Goal: Task Accomplishment & Management: Manage account settings

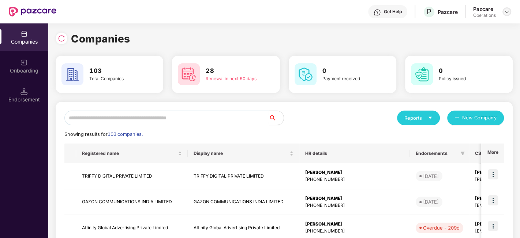
click at [505, 11] on img at bounding box center [507, 12] width 6 height 6
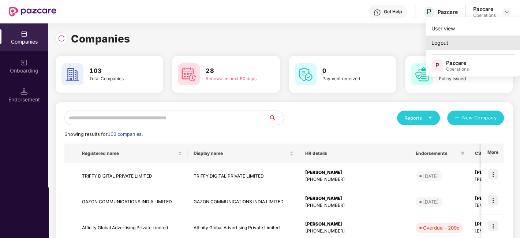
click at [443, 42] on div "Logout" at bounding box center [473, 42] width 95 height 14
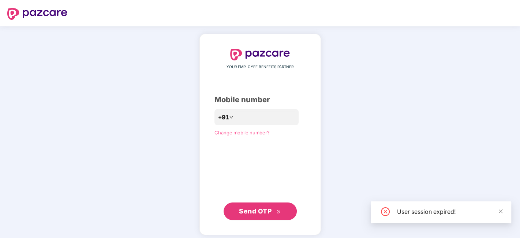
click at [506, 11] on header at bounding box center [260, 13] width 520 height 26
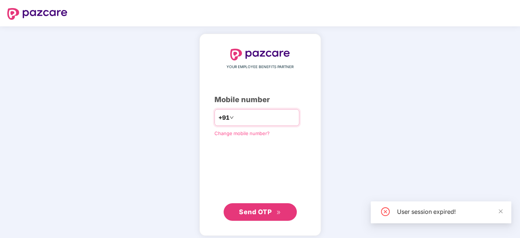
click at [262, 117] on input "number" at bounding box center [265, 118] width 60 height 12
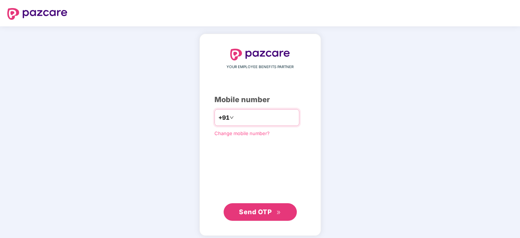
type input "**********"
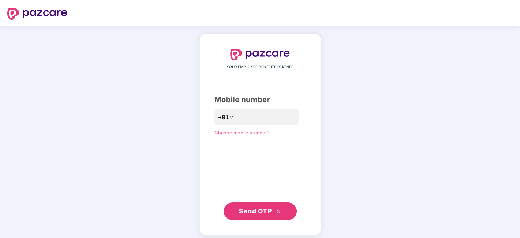
click at [262, 208] on span "Send OTP" at bounding box center [255, 211] width 33 height 8
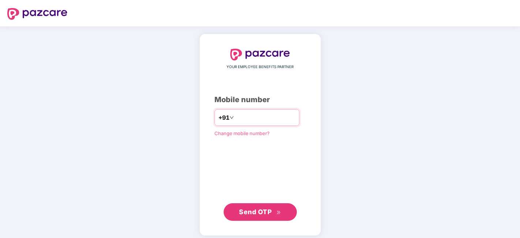
click at [243, 120] on input "number" at bounding box center [265, 118] width 60 height 12
type input "**********"
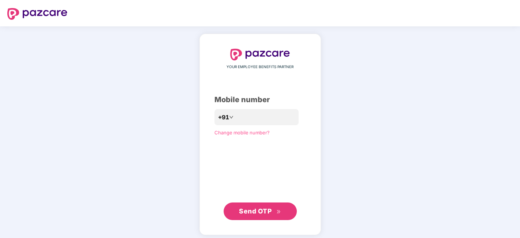
click at [246, 211] on span "Send OTP" at bounding box center [255, 211] width 33 height 8
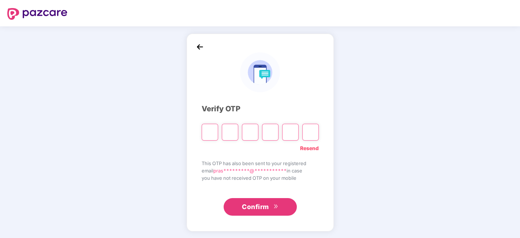
paste input "*"
type input "*"
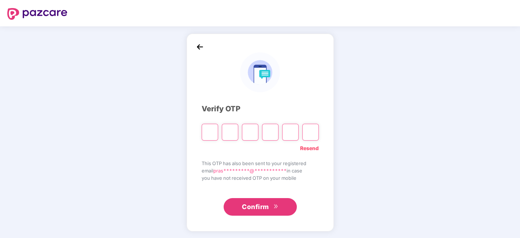
type input "*"
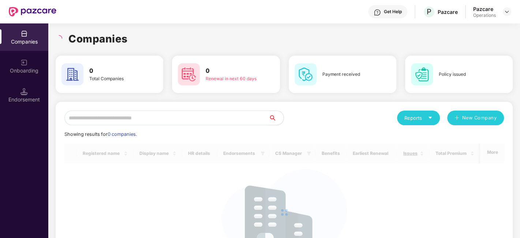
click at [124, 124] on input "text" at bounding box center [166, 118] width 205 height 15
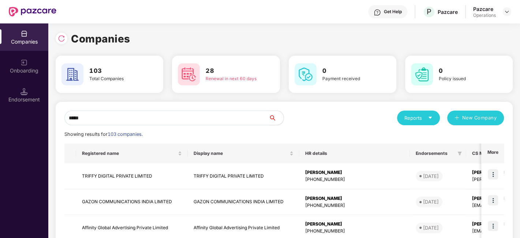
click at [271, 44] on div "Companies" at bounding box center [284, 39] width 457 height 16
click at [318, 121] on div "Reports New Company" at bounding box center [394, 118] width 220 height 15
click at [192, 120] on input "*****" at bounding box center [166, 118] width 205 height 15
click at [149, 113] on input "*****" at bounding box center [166, 118] width 205 height 15
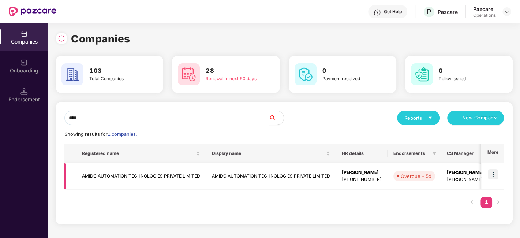
type input "****"
click at [150, 175] on td "AMIDC AUTOMATION TECHNOLOGIES PRIVATE LIMITED" at bounding box center [141, 176] width 130 height 26
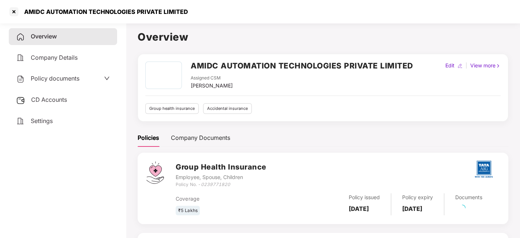
click at [46, 79] on span "Policy documents" at bounding box center [55, 78] width 49 height 7
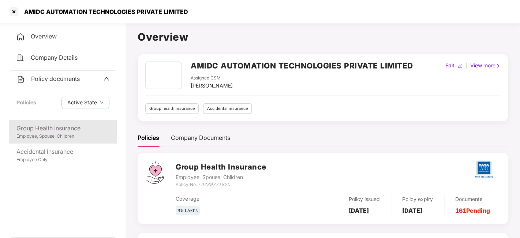
click at [53, 136] on div "Employee, Spouse, Children" at bounding box center [62, 136] width 93 height 7
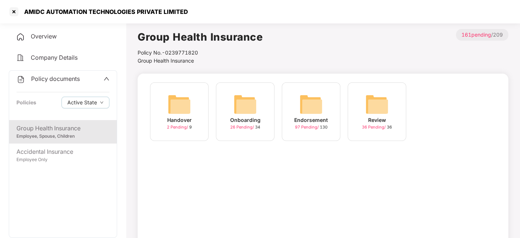
click at [327, 105] on div "Endorsement 97 Pending / 130" at bounding box center [311, 111] width 59 height 59
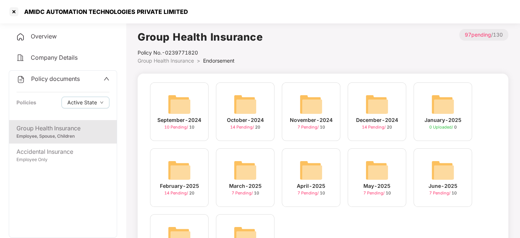
scroll to position [59, 0]
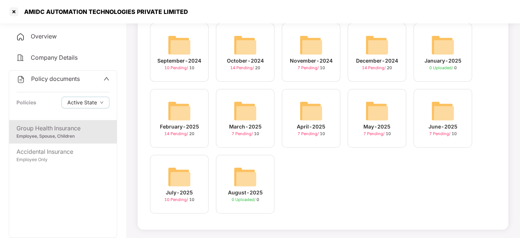
click at [177, 168] on img at bounding box center [179, 176] width 23 height 23
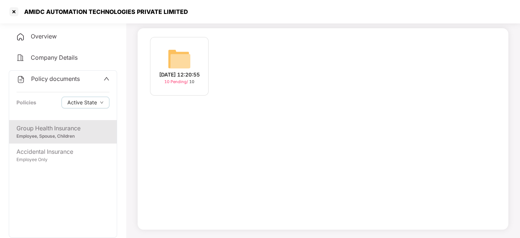
click at [175, 58] on img at bounding box center [179, 58] width 23 height 23
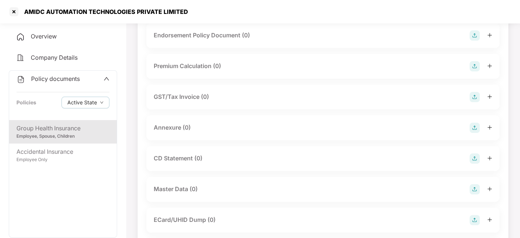
scroll to position [0, 0]
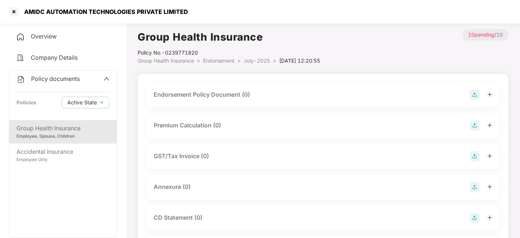
click at [472, 93] on img at bounding box center [475, 95] width 10 height 10
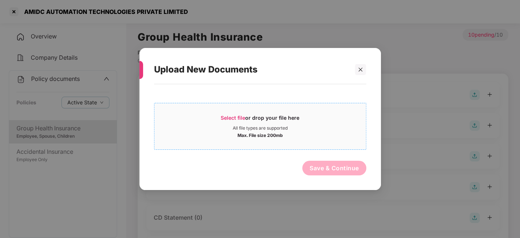
click at [311, 124] on div "Select file or drop your file here" at bounding box center [260, 119] width 212 height 11
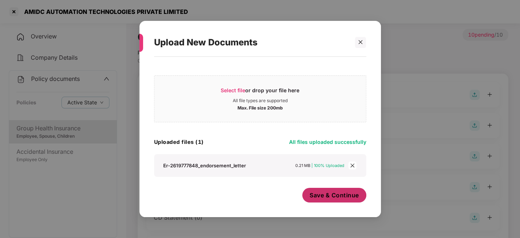
click at [324, 191] on button "Save & Continue" at bounding box center [334, 195] width 64 height 15
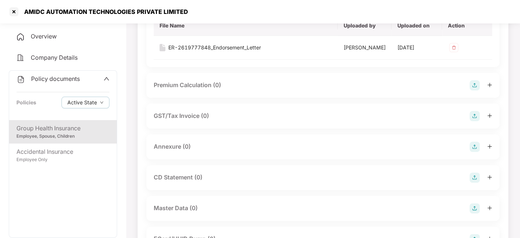
scroll to position [94, 0]
click at [476, 151] on img at bounding box center [475, 146] width 10 height 10
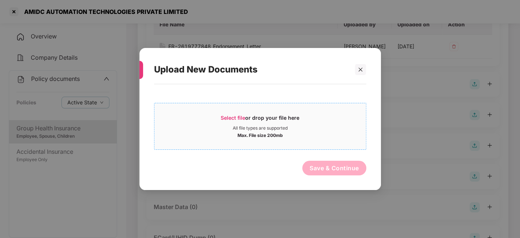
click at [323, 116] on div "Select file or drop your file here" at bounding box center [260, 119] width 212 height 11
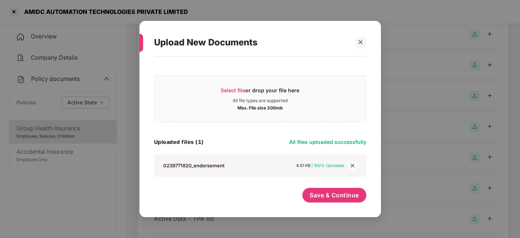
scroll to position [188, 0]
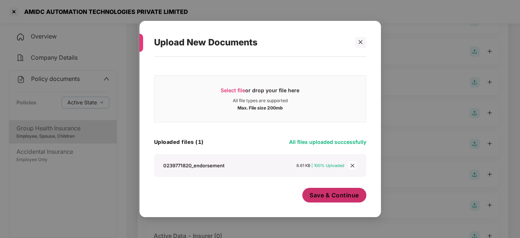
click at [327, 201] on button "Save & Continue" at bounding box center [334, 195] width 64 height 15
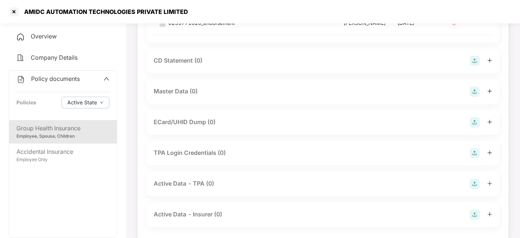
scroll to position [269, 0]
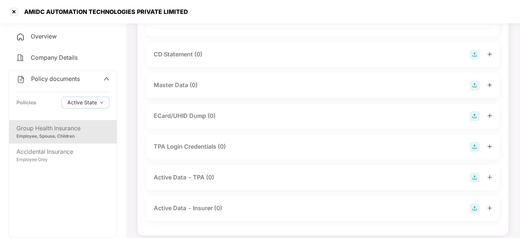
click at [475, 90] on img at bounding box center [475, 85] width 10 height 10
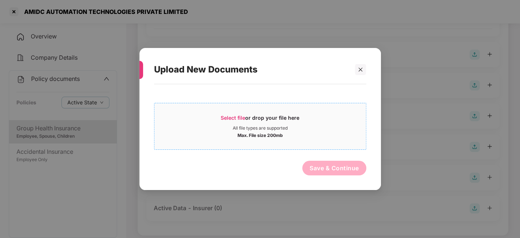
click at [310, 125] on div "Select file or drop your file here" at bounding box center [260, 119] width 212 height 11
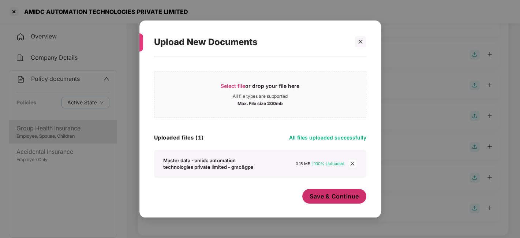
scroll to position [4, 0]
click at [322, 191] on button "Save & Continue" at bounding box center [334, 196] width 64 height 15
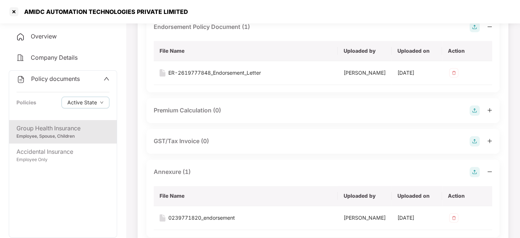
scroll to position [0, 0]
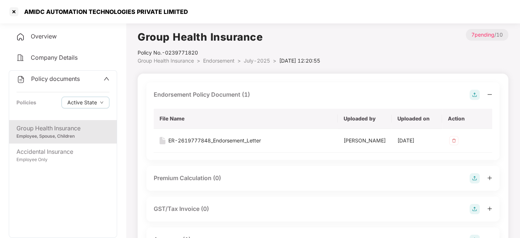
click at [256, 61] on span "July-2025" at bounding box center [257, 60] width 26 height 6
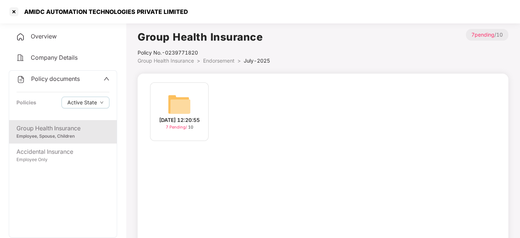
scroll to position [45, 0]
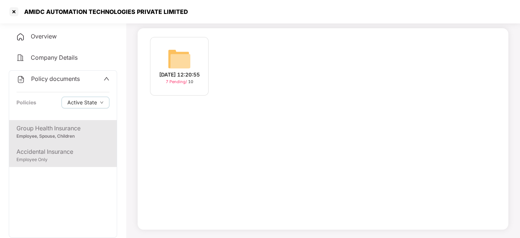
click at [42, 158] on div "Employee Only" at bounding box center [62, 159] width 93 height 7
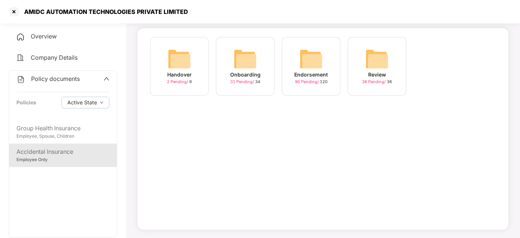
click at [307, 67] on img at bounding box center [310, 58] width 23 height 23
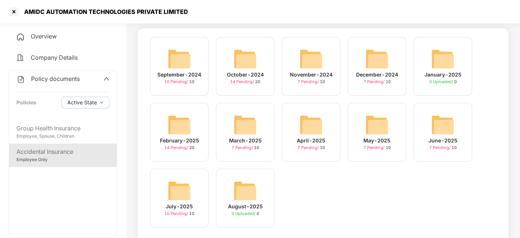
click at [185, 202] on div "July-2025" at bounding box center [179, 206] width 27 height 8
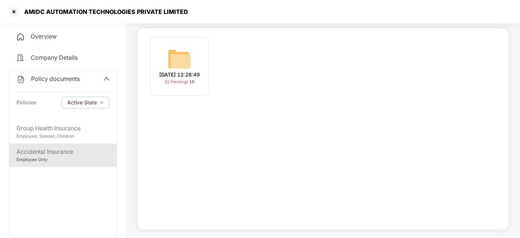
click at [169, 49] on img at bounding box center [179, 58] width 23 height 23
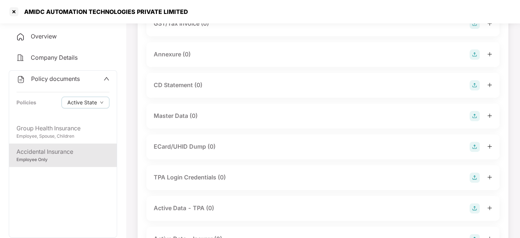
scroll to position [134, 0]
click at [476, 115] on img at bounding box center [475, 114] width 10 height 10
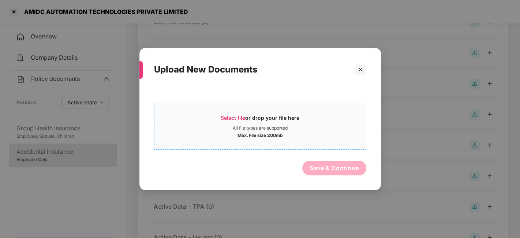
click at [315, 126] on div "All file types are supported" at bounding box center [260, 128] width 212 height 6
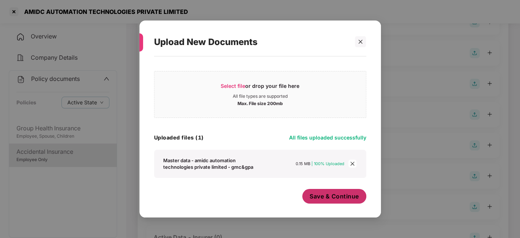
scroll to position [4, 0]
click at [315, 193] on span "Save & Continue" at bounding box center [334, 196] width 49 height 8
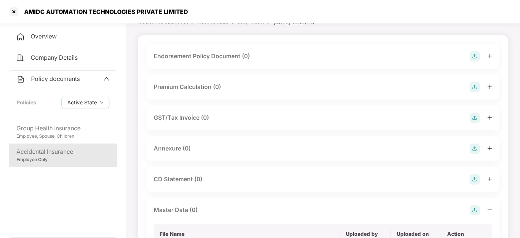
scroll to position [0, 0]
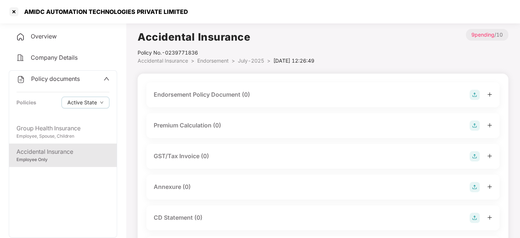
click at [478, 96] on img at bounding box center [475, 95] width 10 height 10
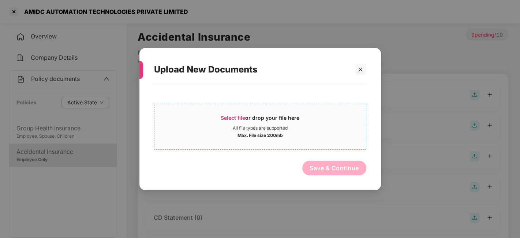
click at [316, 137] on div "Max. File size 200mb" at bounding box center [260, 134] width 212 height 7
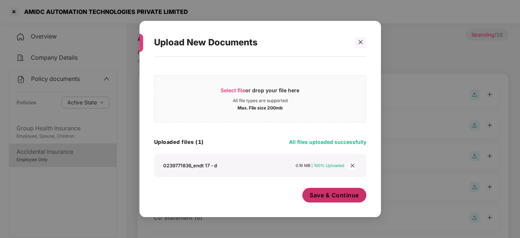
click at [315, 194] on span "Save & Continue" at bounding box center [334, 195] width 49 height 8
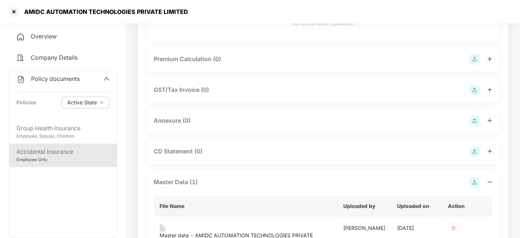
scroll to position [117, 0]
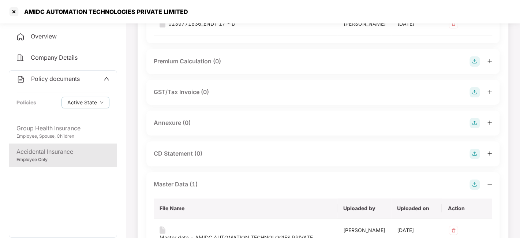
click at [474, 126] on img at bounding box center [475, 123] width 10 height 10
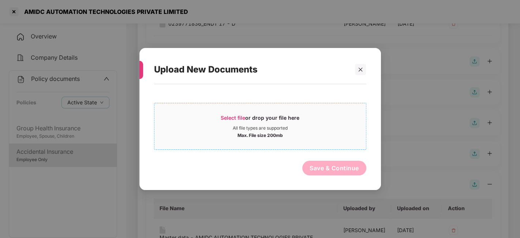
click at [306, 126] on div "All file types are supported" at bounding box center [260, 128] width 212 height 6
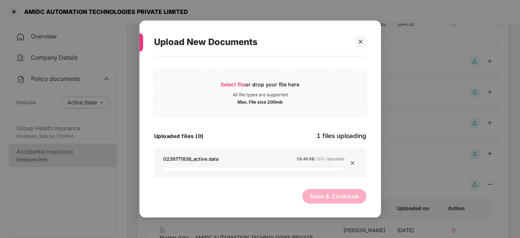
scroll to position [0, 0]
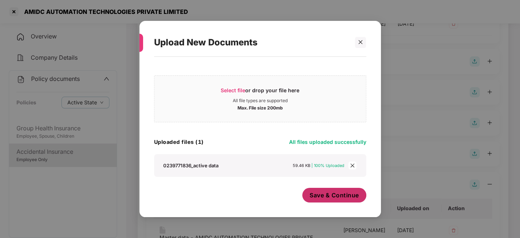
click at [317, 200] on button "Save & Continue" at bounding box center [334, 195] width 64 height 15
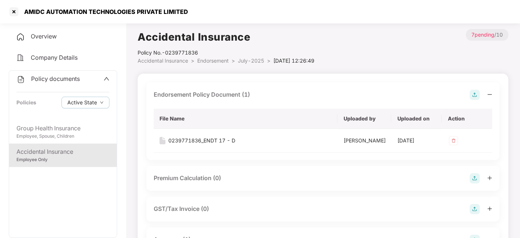
click at [247, 64] on li "July-2025 >" at bounding box center [255, 61] width 35 height 8
click at [236, 58] on li "Endorsement >" at bounding box center [217, 61] width 41 height 8
click at [246, 63] on span "July-2025" at bounding box center [251, 60] width 26 height 6
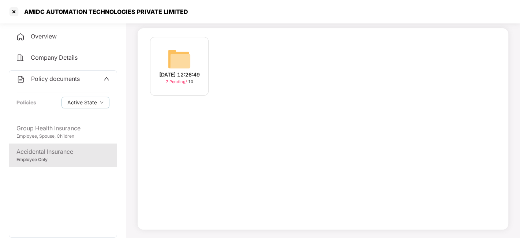
click at [49, 79] on span "Policy documents" at bounding box center [55, 78] width 49 height 7
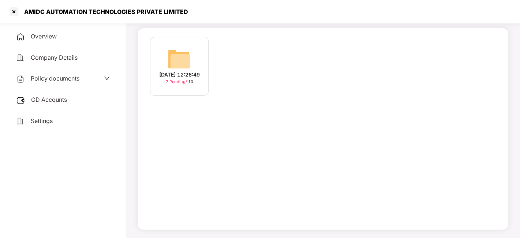
click at [52, 95] on div "CD Accounts" at bounding box center [63, 99] width 108 height 17
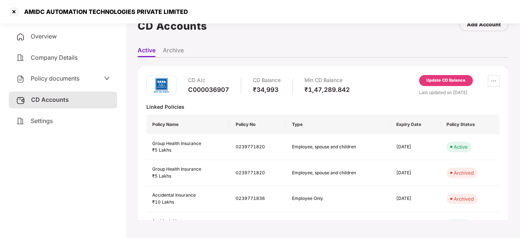
click at [436, 82] on div "Update CD Balance" at bounding box center [445, 80] width 39 height 7
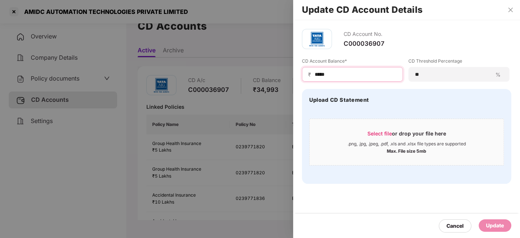
click at [339, 73] on input "*****" at bounding box center [355, 75] width 83 height 8
type input "*"
type input "*****"
click at [492, 226] on div "Update" at bounding box center [495, 225] width 18 height 8
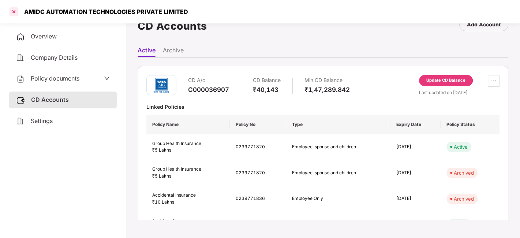
click at [12, 11] on div at bounding box center [14, 12] width 12 height 12
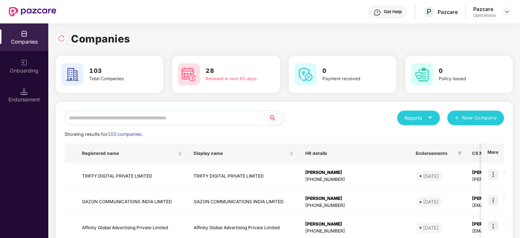
scroll to position [0, 0]
click at [162, 123] on input "text" at bounding box center [166, 118] width 205 height 15
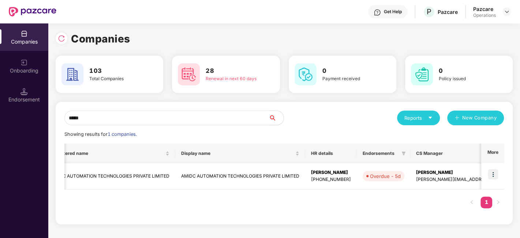
scroll to position [0, 31]
type input "*****"
click at [498, 174] on img at bounding box center [493, 174] width 10 height 10
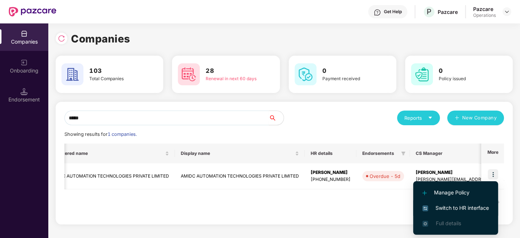
click at [465, 207] on span "Switch to HR interface" at bounding box center [455, 208] width 67 height 8
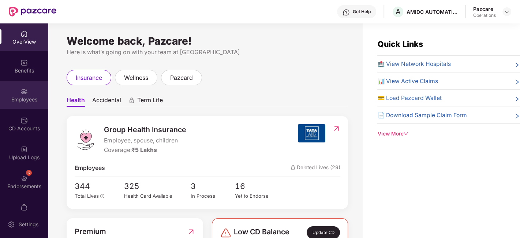
click at [23, 92] on img at bounding box center [23, 91] width 7 height 7
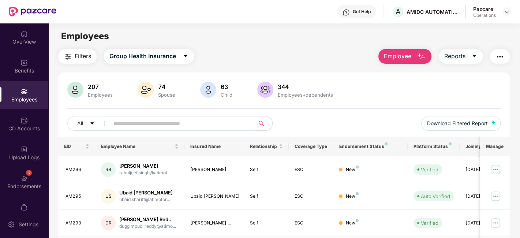
click at [142, 124] on input "text" at bounding box center [178, 123] width 131 height 11
paste input "*****"
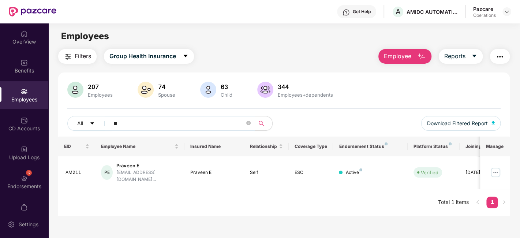
type input "*"
paste input "*****"
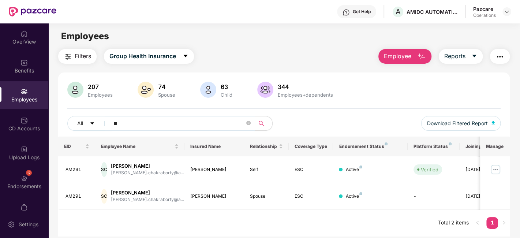
type input "*"
paste input "*****"
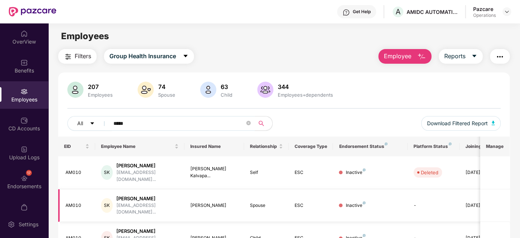
scroll to position [24, 0]
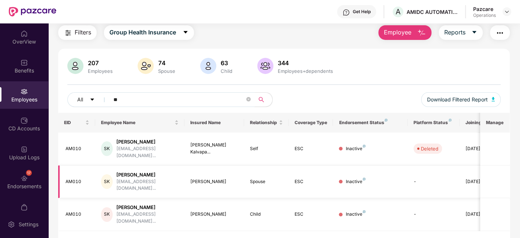
type input "*"
paste input "*****"
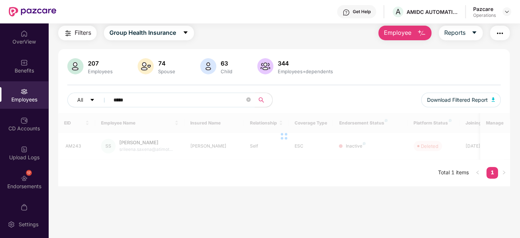
scroll to position [23, 0]
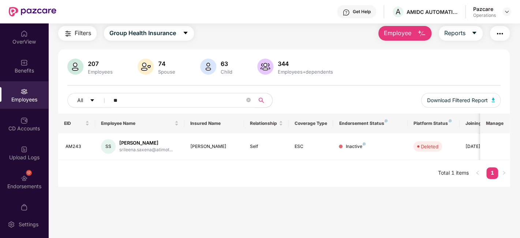
type input "*"
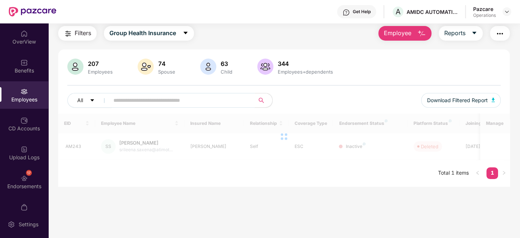
paste input "*****"
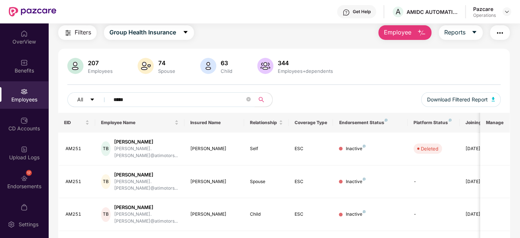
scroll to position [51, 0]
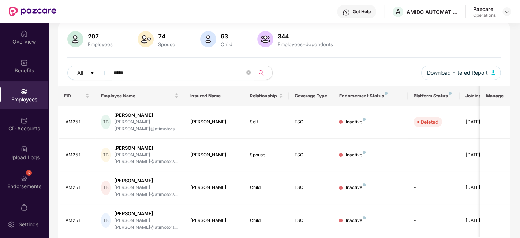
type input "*****"
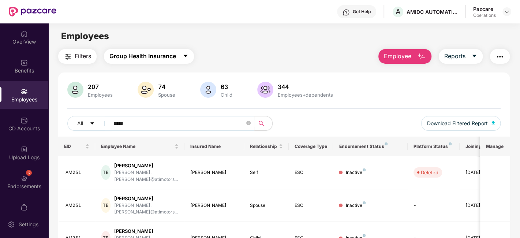
click at [165, 58] on span "Group Health Insurance" at bounding box center [142, 56] width 67 height 9
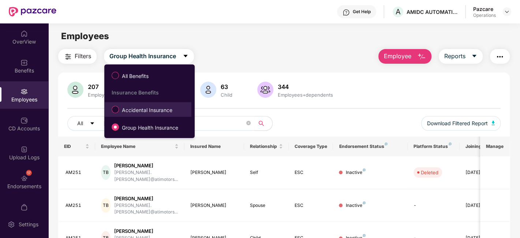
click at [143, 108] on span "Accidental Insurance" at bounding box center [147, 110] width 56 height 8
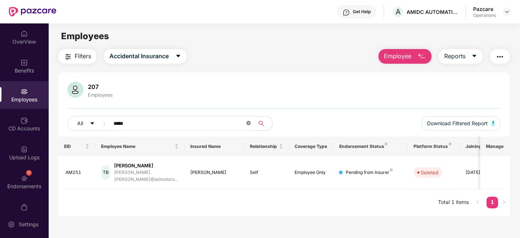
click at [248, 124] on icon "close-circle" at bounding box center [248, 123] width 4 height 4
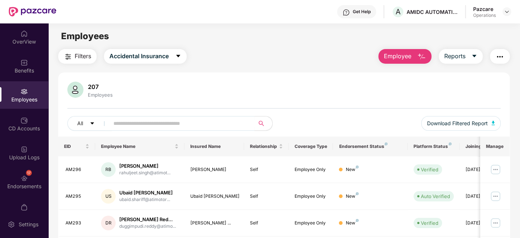
click at [81, 55] on span "Filters" at bounding box center [83, 56] width 16 height 9
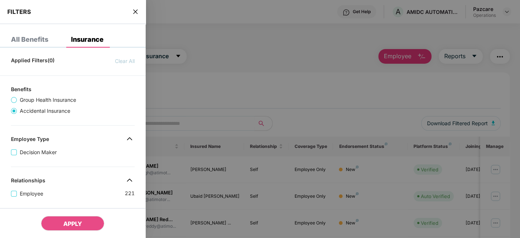
scroll to position [210, 0]
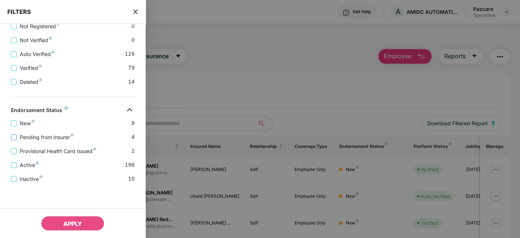
click at [54, 137] on span "Pending from Insurer" at bounding box center [47, 137] width 60 height 8
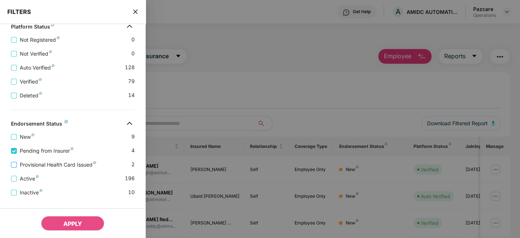
click at [53, 162] on span "Provisional Health Card Issued" at bounding box center [58, 165] width 82 height 8
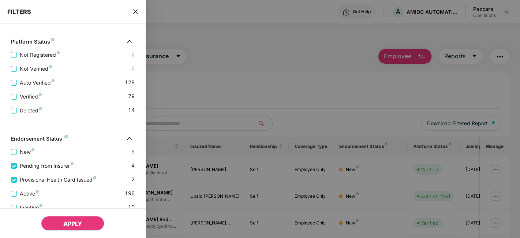
click at [68, 221] on span "APPLY" at bounding box center [72, 223] width 19 height 7
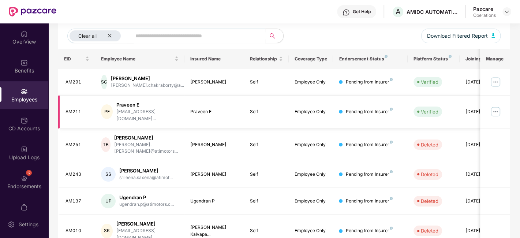
scroll to position [0, 0]
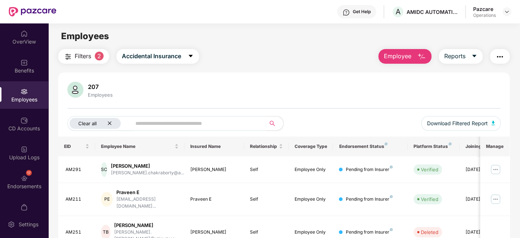
click at [109, 122] on icon "close" at bounding box center [109, 123] width 5 height 5
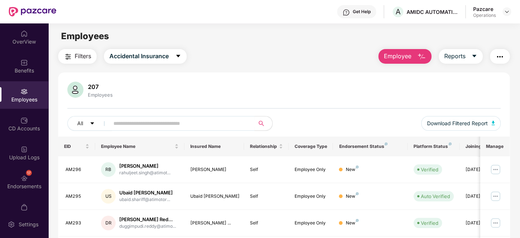
click at [501, 58] on img "button" at bounding box center [500, 56] width 9 height 9
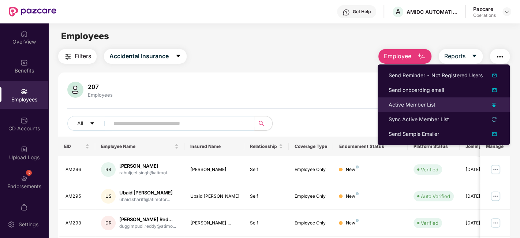
click at [409, 101] on div "Active Member List" at bounding box center [412, 105] width 47 height 8
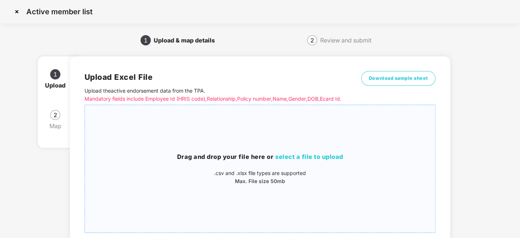
click at [277, 130] on div "Drag and drop your file here or select a file to upload .csv and .xlsx file typ…" at bounding box center [260, 169] width 351 height 116
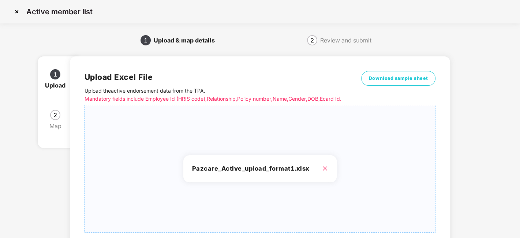
scroll to position [78, 0]
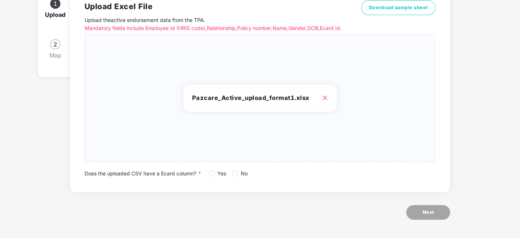
click at [216, 173] on span "Yes" at bounding box center [221, 173] width 15 height 8
click at [426, 213] on span "Next" at bounding box center [428, 212] width 12 height 7
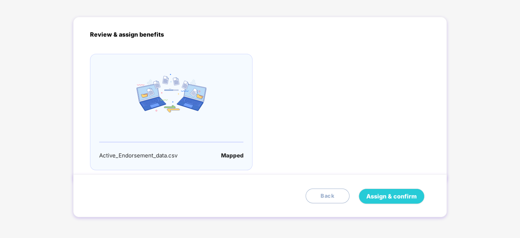
scroll to position [0, 0]
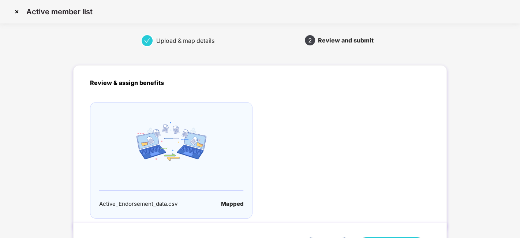
click at [14, 13] on img at bounding box center [17, 12] width 12 height 12
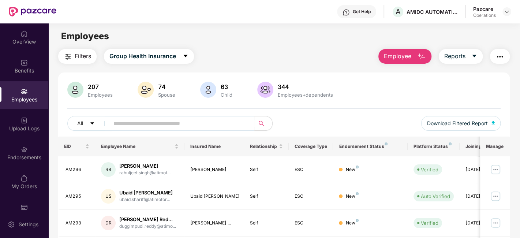
click at [502, 59] on img "button" at bounding box center [500, 56] width 9 height 9
click at [191, 58] on button "Group Health Insurance" at bounding box center [149, 56] width 90 height 15
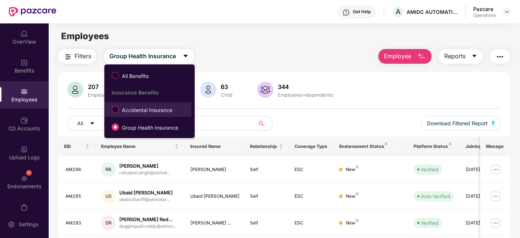
click at [152, 116] on li "Accidental Insurance" at bounding box center [147, 109] width 87 height 15
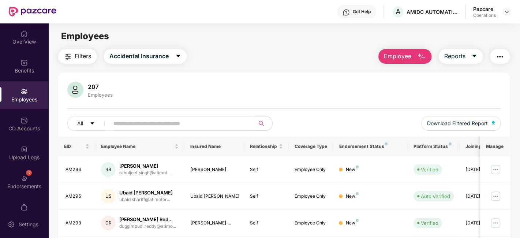
click at [508, 60] on button "button" at bounding box center [500, 56] width 20 height 15
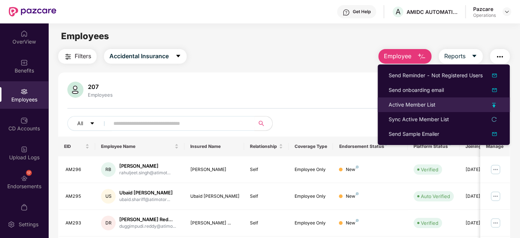
click at [403, 103] on div "Active Member List" at bounding box center [412, 105] width 47 height 8
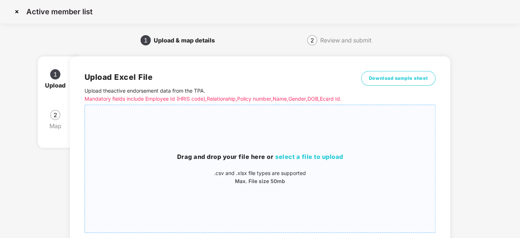
click at [250, 137] on div "Drag and drop your file here or select a file to upload .csv and .xlsx file typ…" at bounding box center [260, 169] width 351 height 116
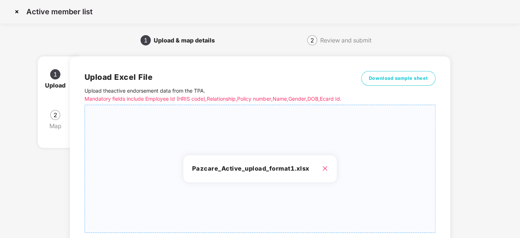
scroll to position [78, 0]
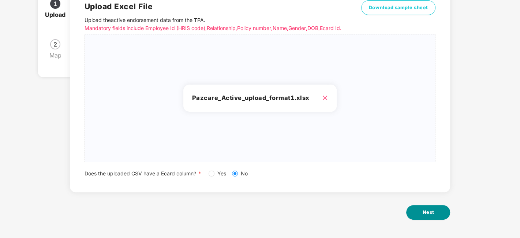
click at [421, 209] on button "Next" at bounding box center [428, 212] width 44 height 15
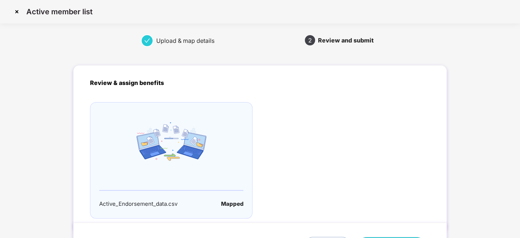
scroll to position [48, 0]
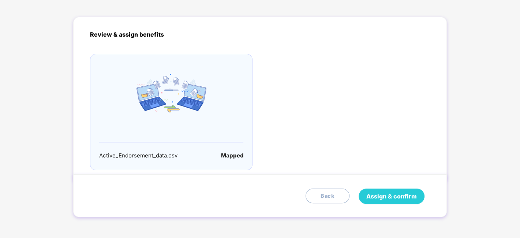
click at [380, 194] on span "Assign & confirm" at bounding box center [391, 196] width 51 height 9
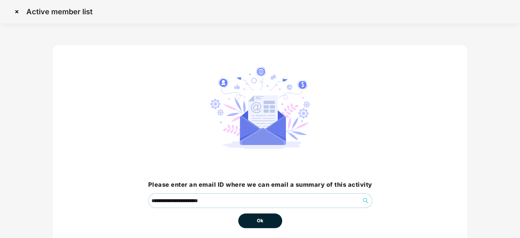
scroll to position [31, 0]
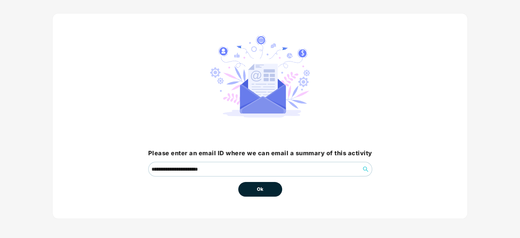
click at [262, 188] on span "Ok" at bounding box center [260, 189] width 7 height 7
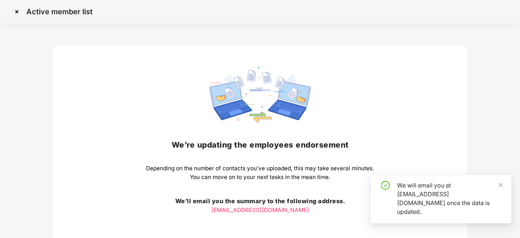
scroll to position [57, 0]
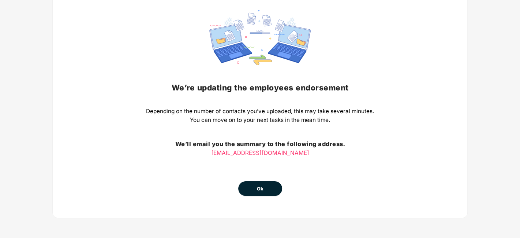
click at [264, 194] on button "Ok" at bounding box center [260, 188] width 44 height 15
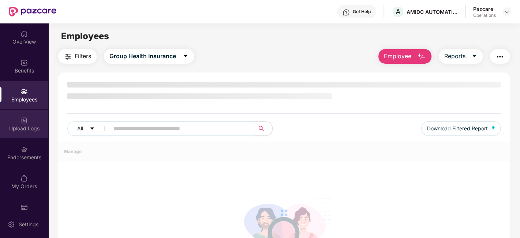
click at [15, 115] on div "Upload Logs" at bounding box center [24, 123] width 48 height 27
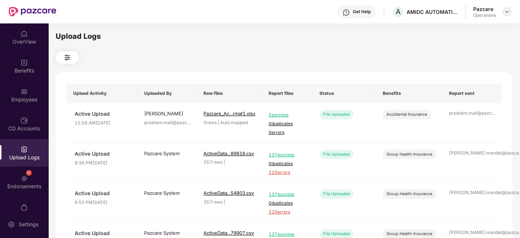
click at [507, 10] on img at bounding box center [507, 12] width 6 height 6
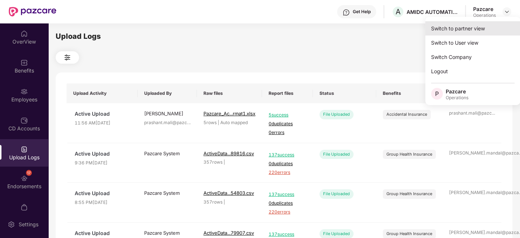
click at [462, 29] on div "Switch to partner view" at bounding box center [472, 28] width 95 height 14
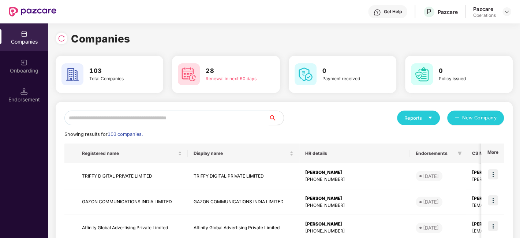
click at [110, 122] on input "text" at bounding box center [166, 118] width 205 height 15
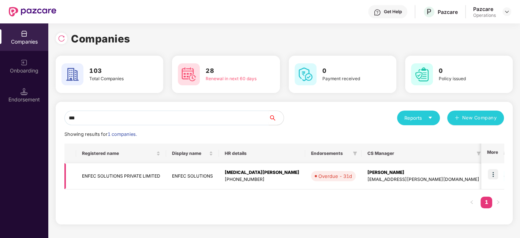
click at [494, 174] on img at bounding box center [493, 174] width 10 height 10
click at [130, 114] on input "***" at bounding box center [166, 118] width 205 height 15
type input "*"
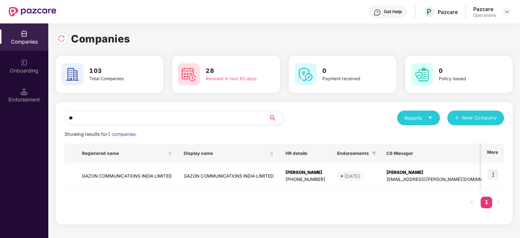
type input "*"
